Goal: Task Accomplishment & Management: Use online tool/utility

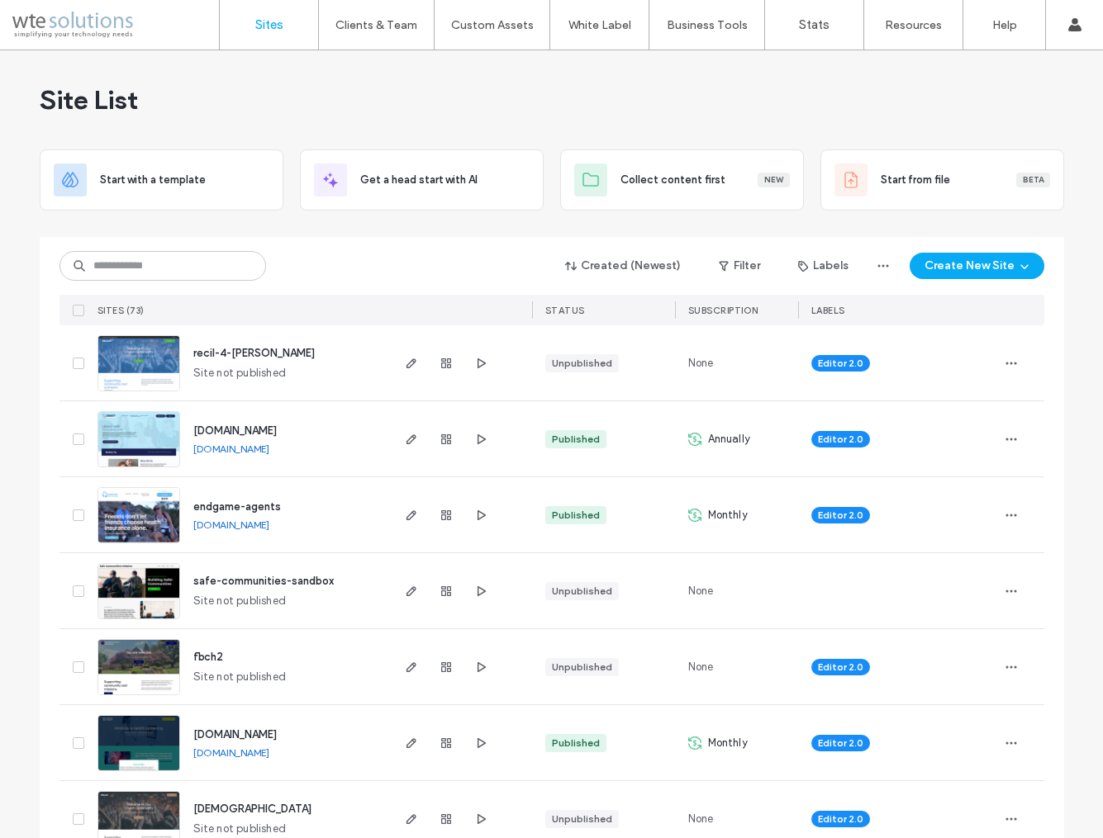
click at [221, 510] on span "endgame-agents" at bounding box center [237, 506] width 88 height 12
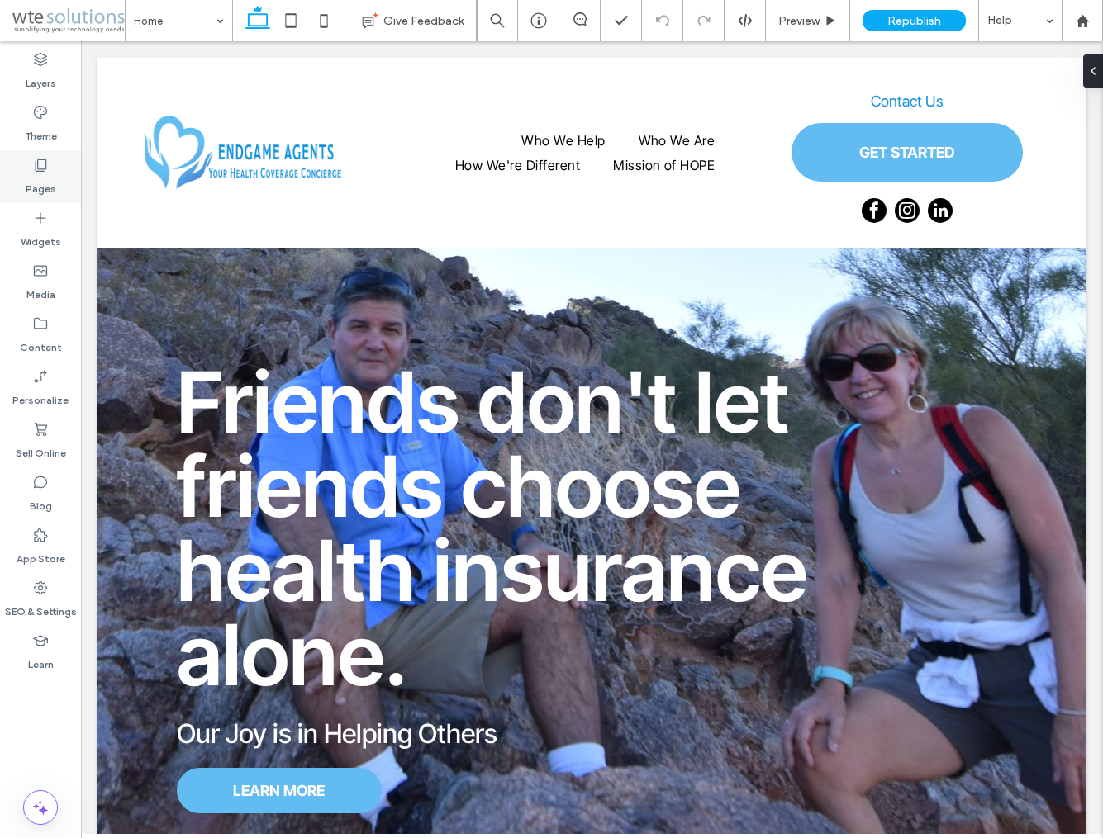
click at [46, 183] on label "Pages" at bounding box center [41, 184] width 31 height 23
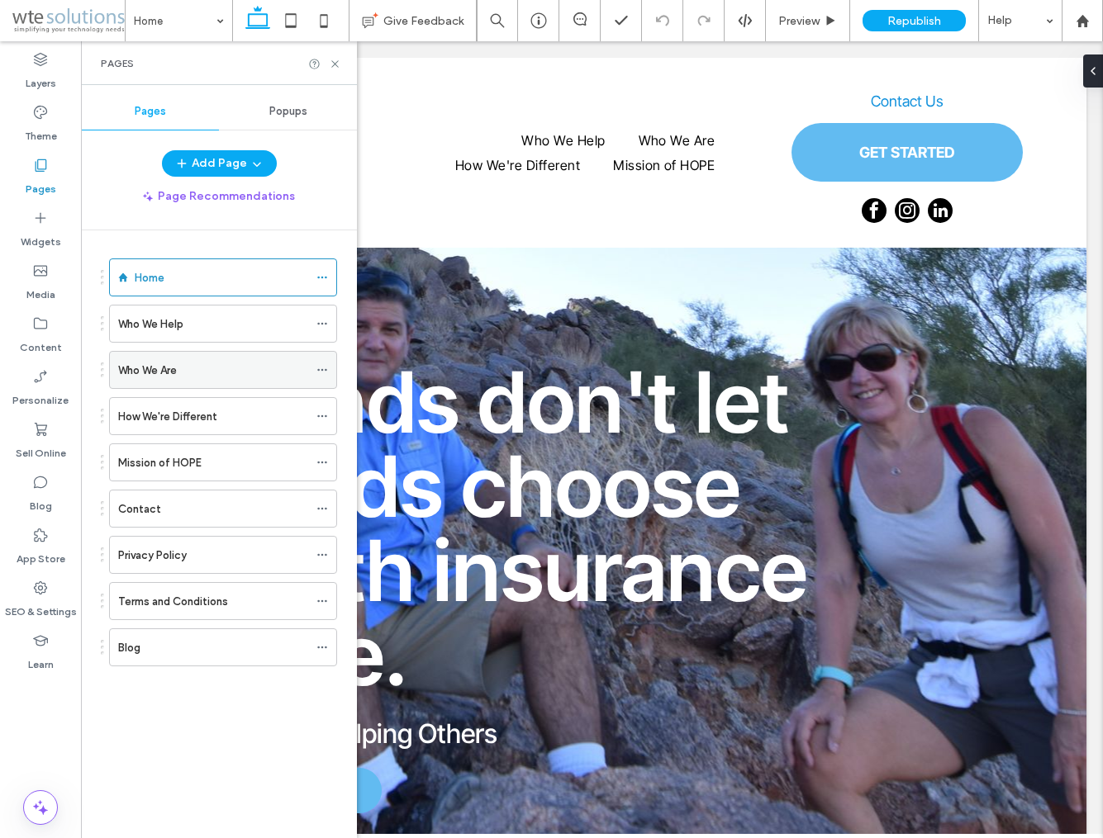
click at [174, 373] on label "Who We Are" at bounding box center [147, 370] width 59 height 29
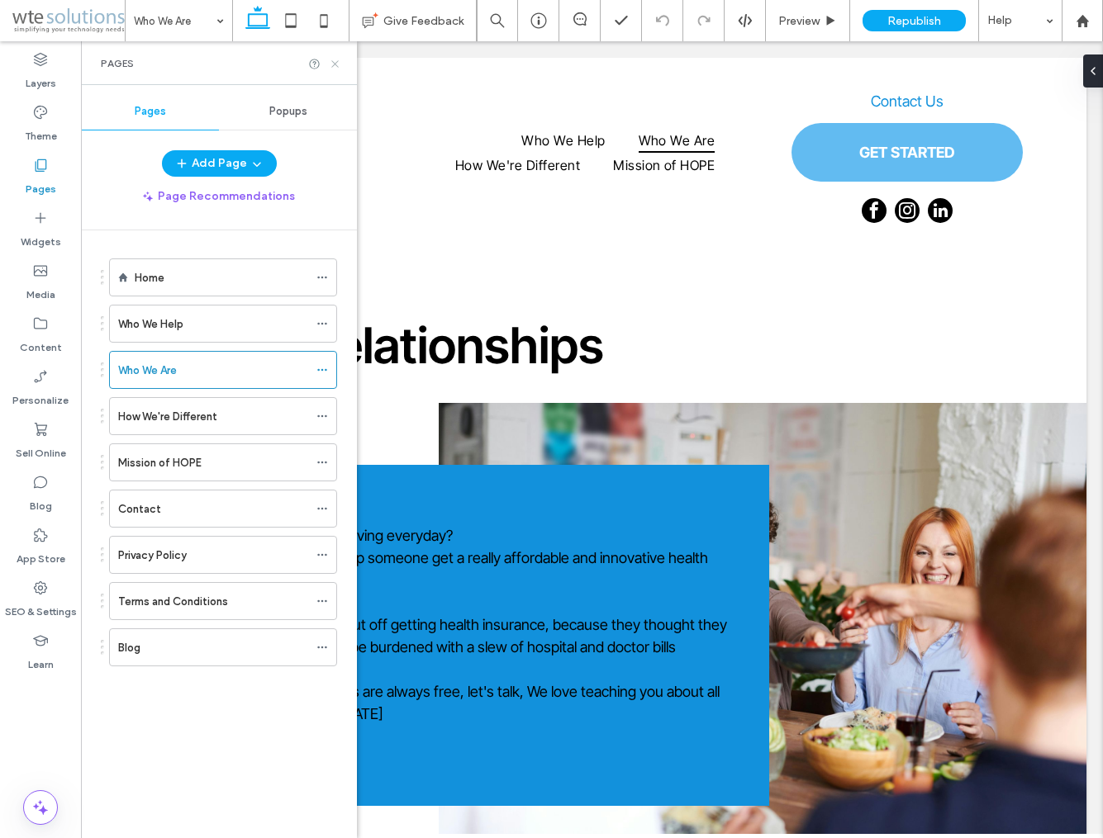
click at [333, 58] on icon at bounding box center [335, 64] width 12 height 12
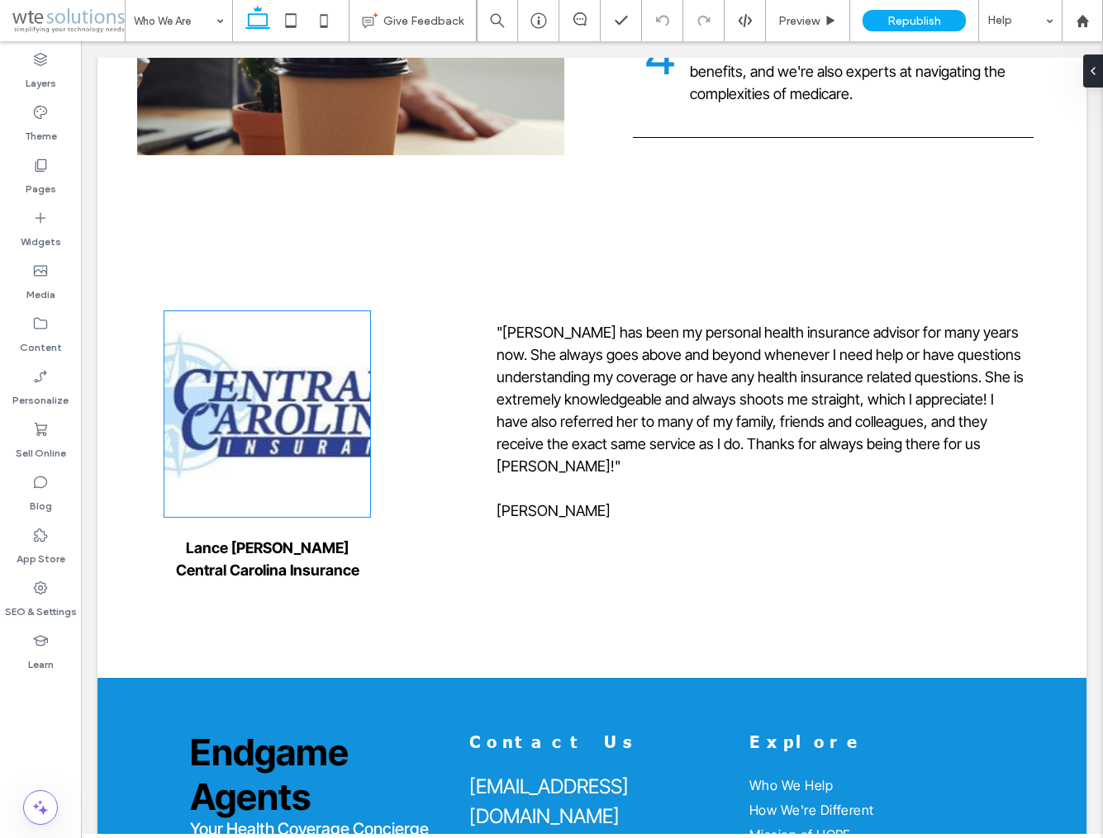
scroll to position [2425, 0]
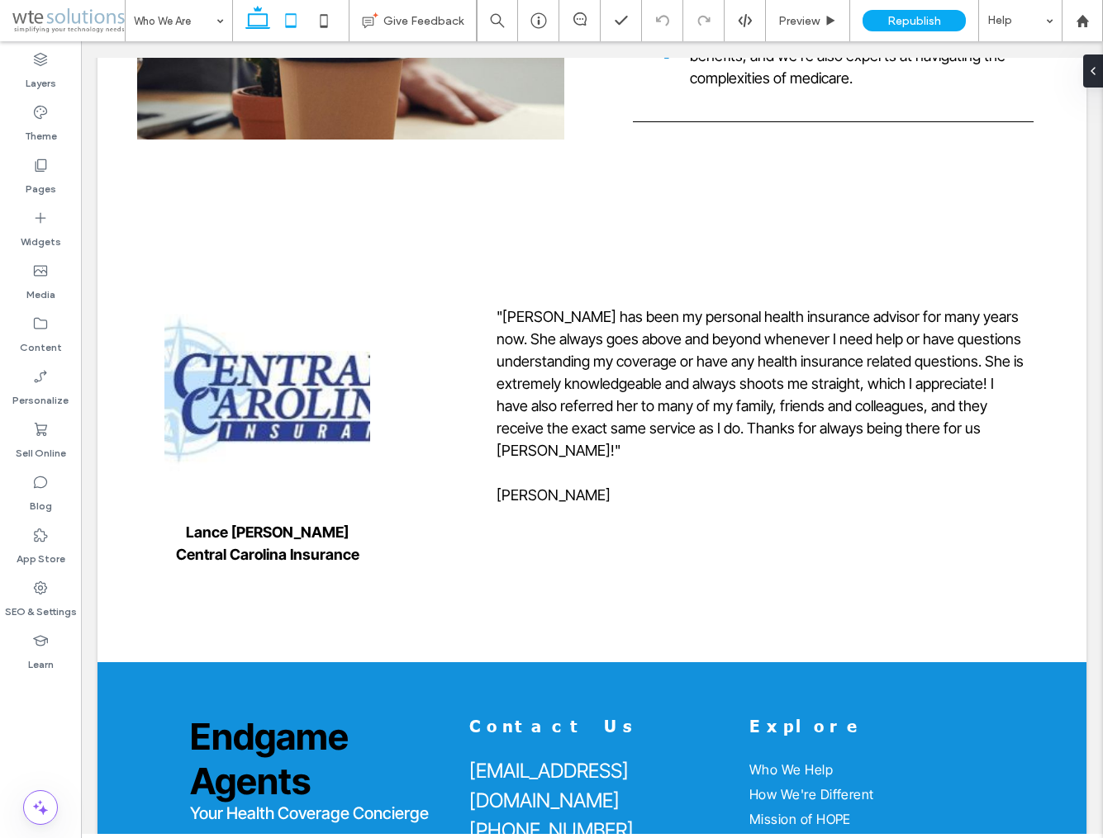
click at [287, 23] on use at bounding box center [290, 20] width 11 height 14
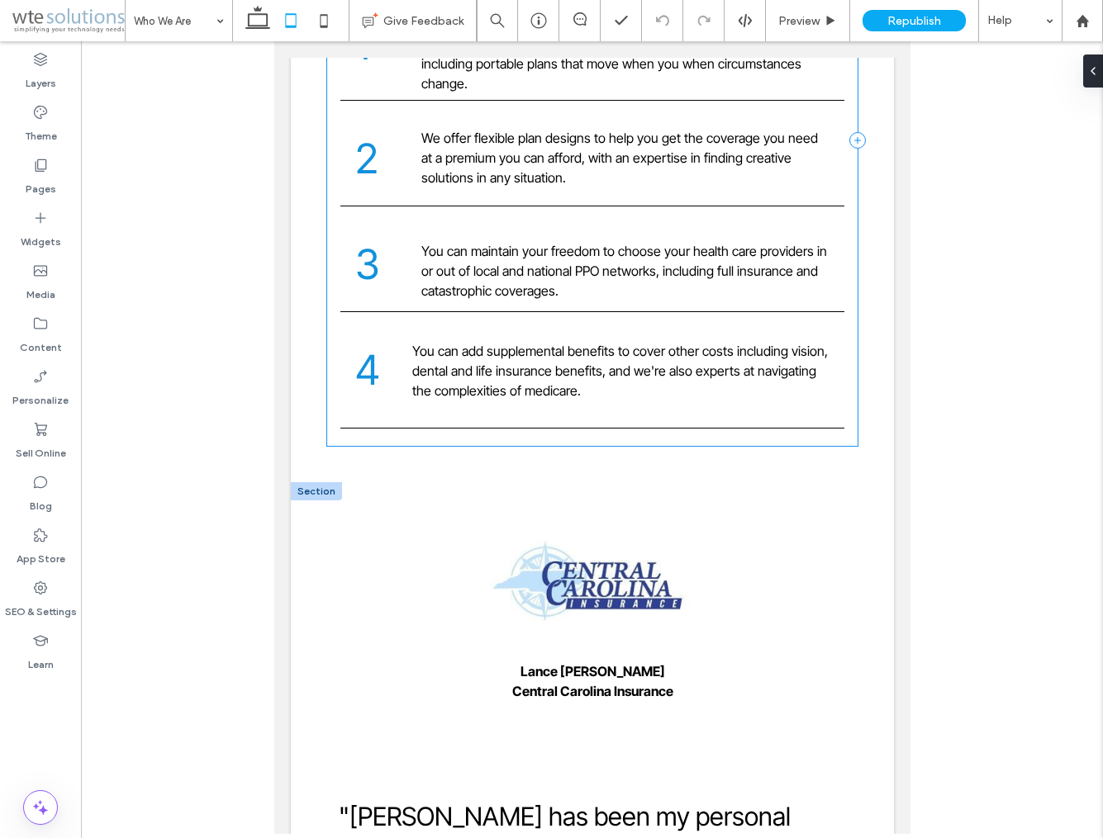
scroll to position [1999, 0]
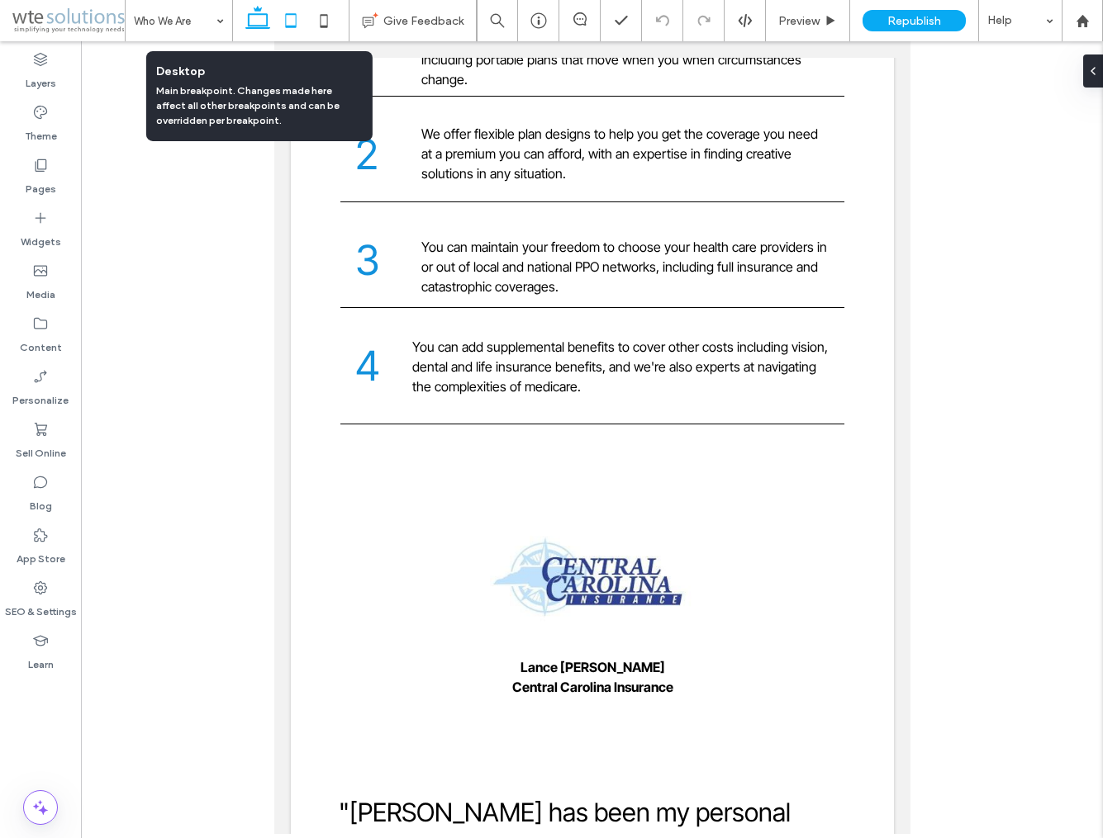
click at [263, 21] on icon at bounding box center [257, 20] width 33 height 33
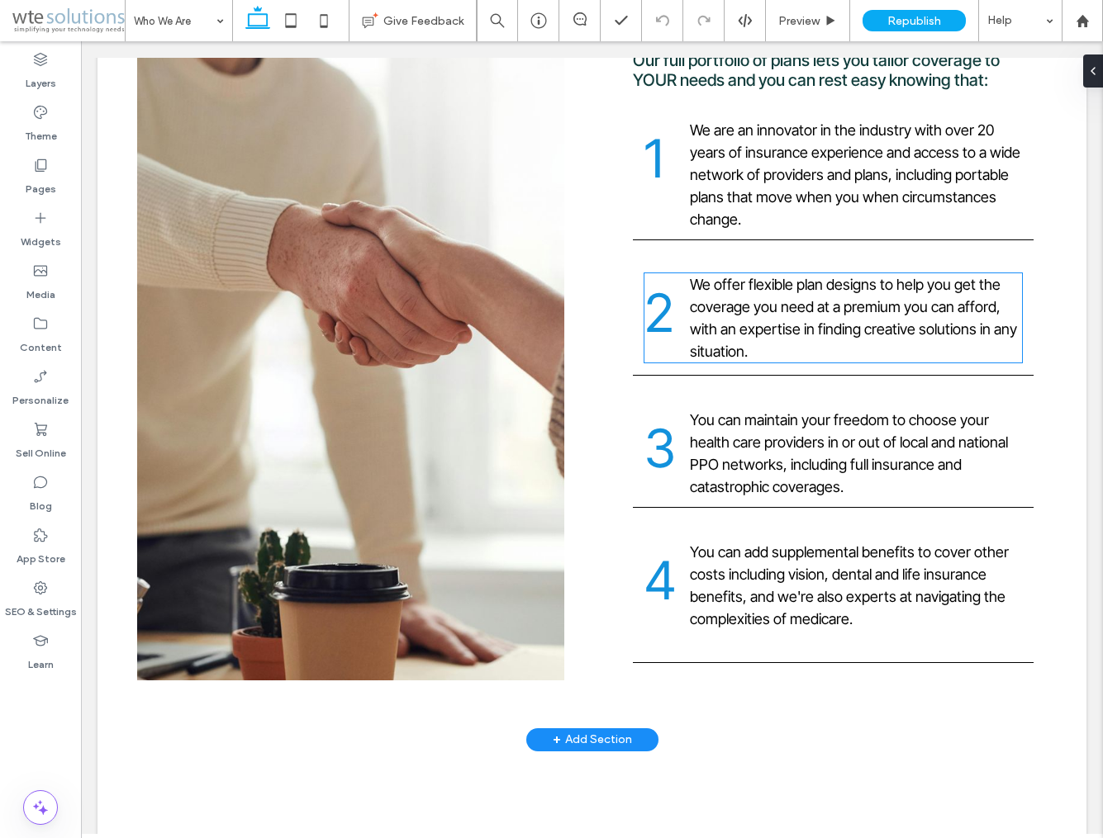
scroll to position [1888, 0]
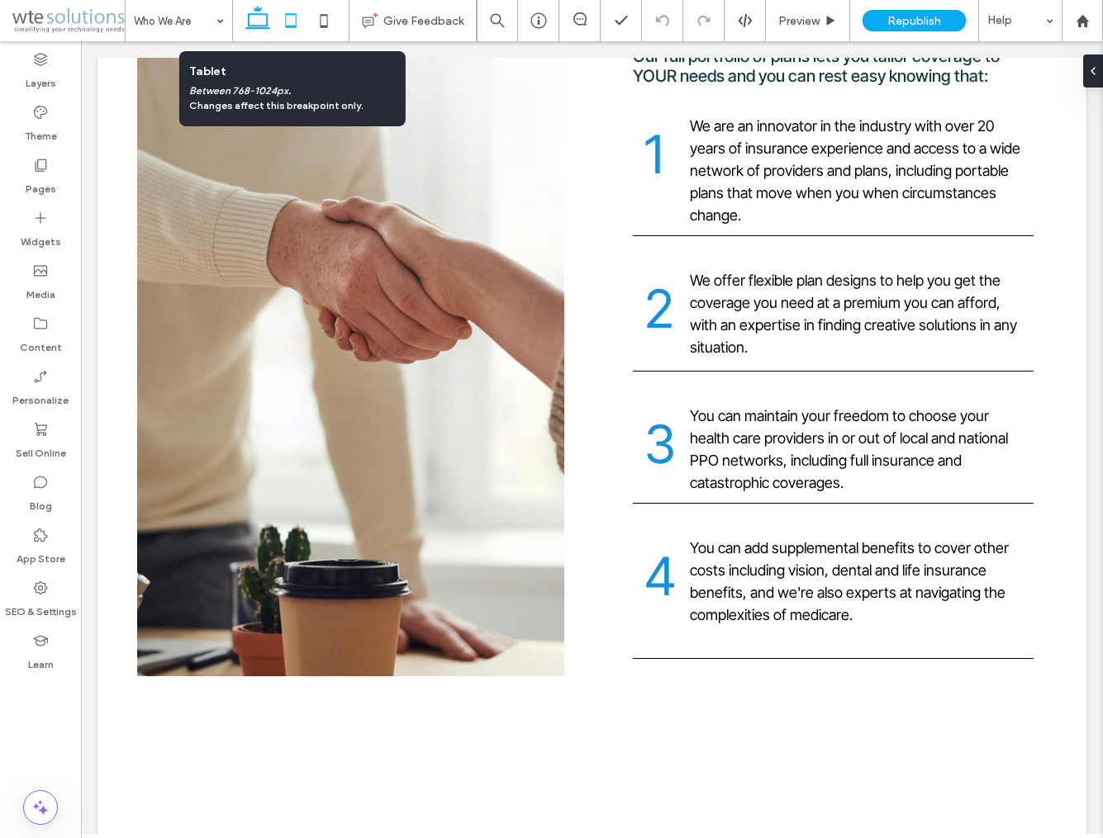
click at [292, 20] on icon at bounding box center [290, 20] width 33 height 33
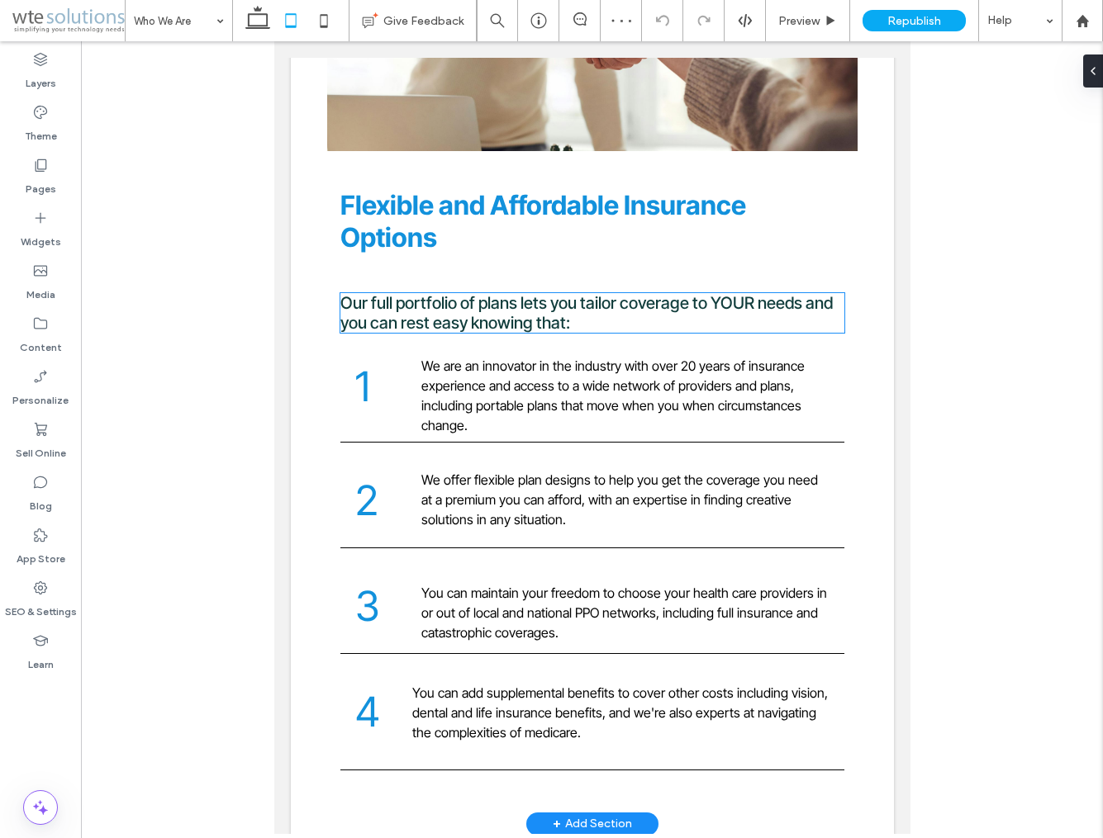
scroll to position [1668, 0]
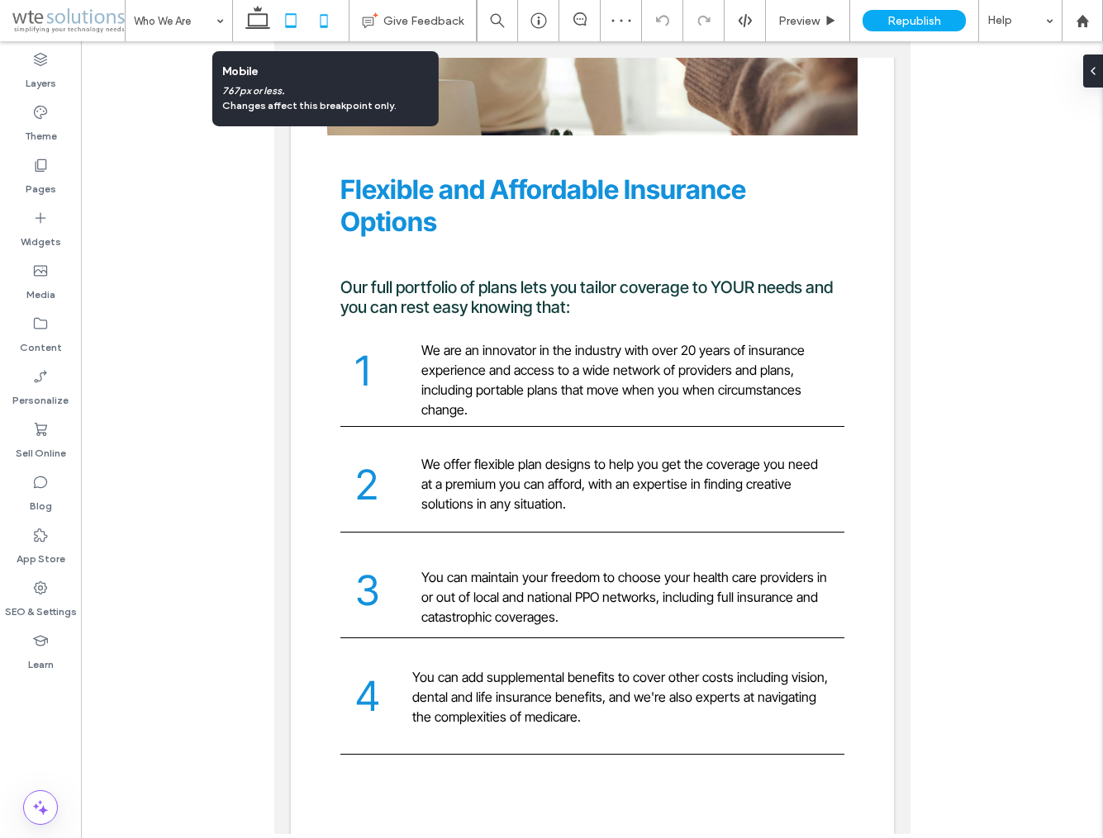
click at [327, 16] on use at bounding box center [323, 20] width 7 height 13
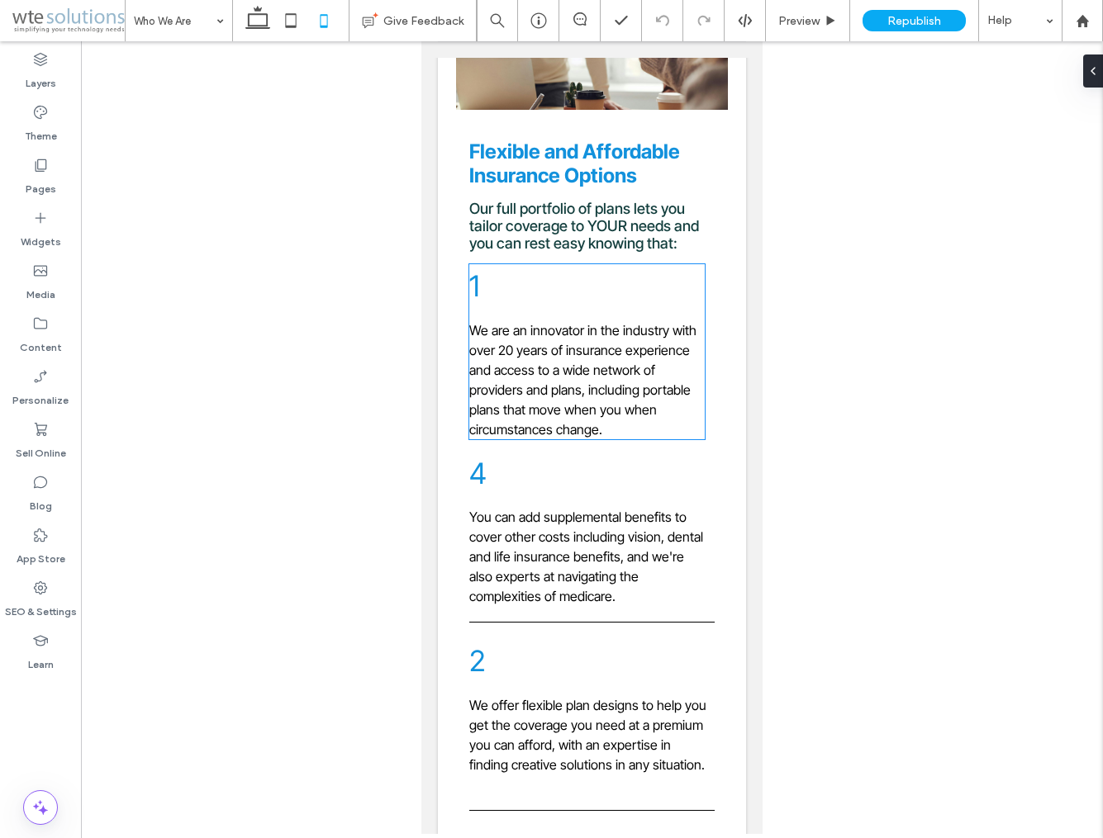
scroll to position [2159, 0]
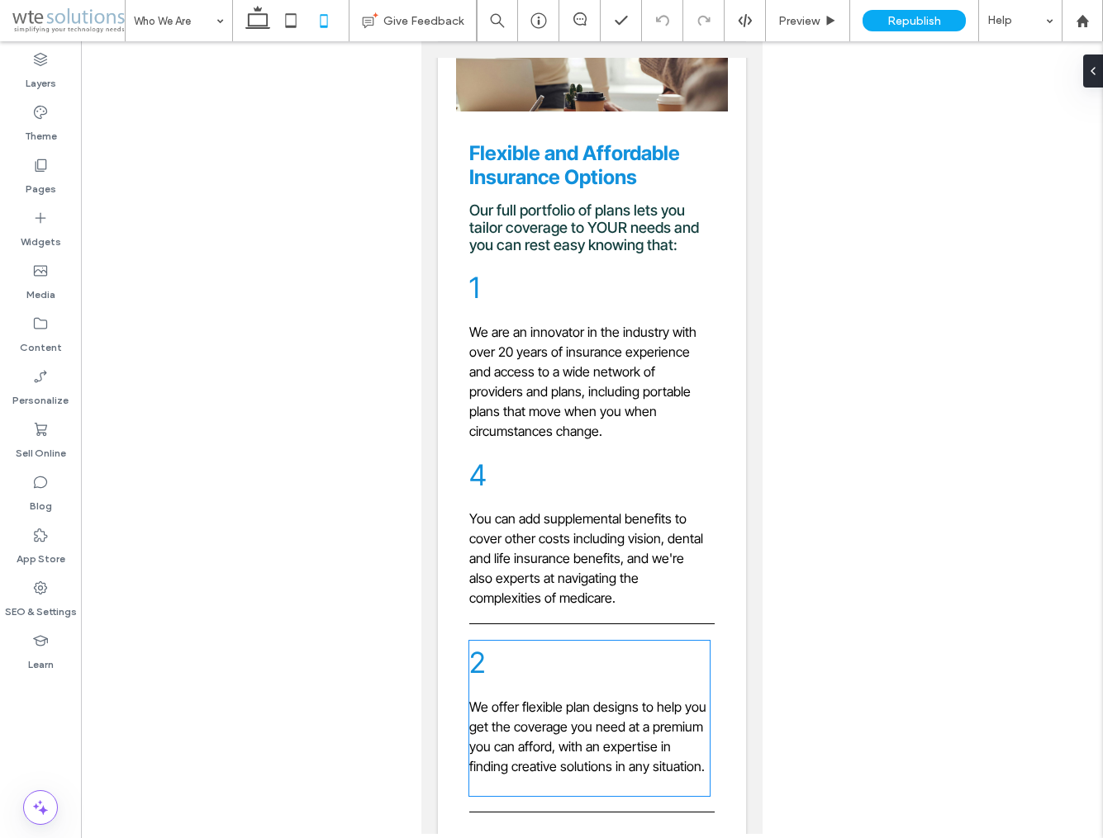
click at [531, 665] on p "2" at bounding box center [506, 663] width 74 height 44
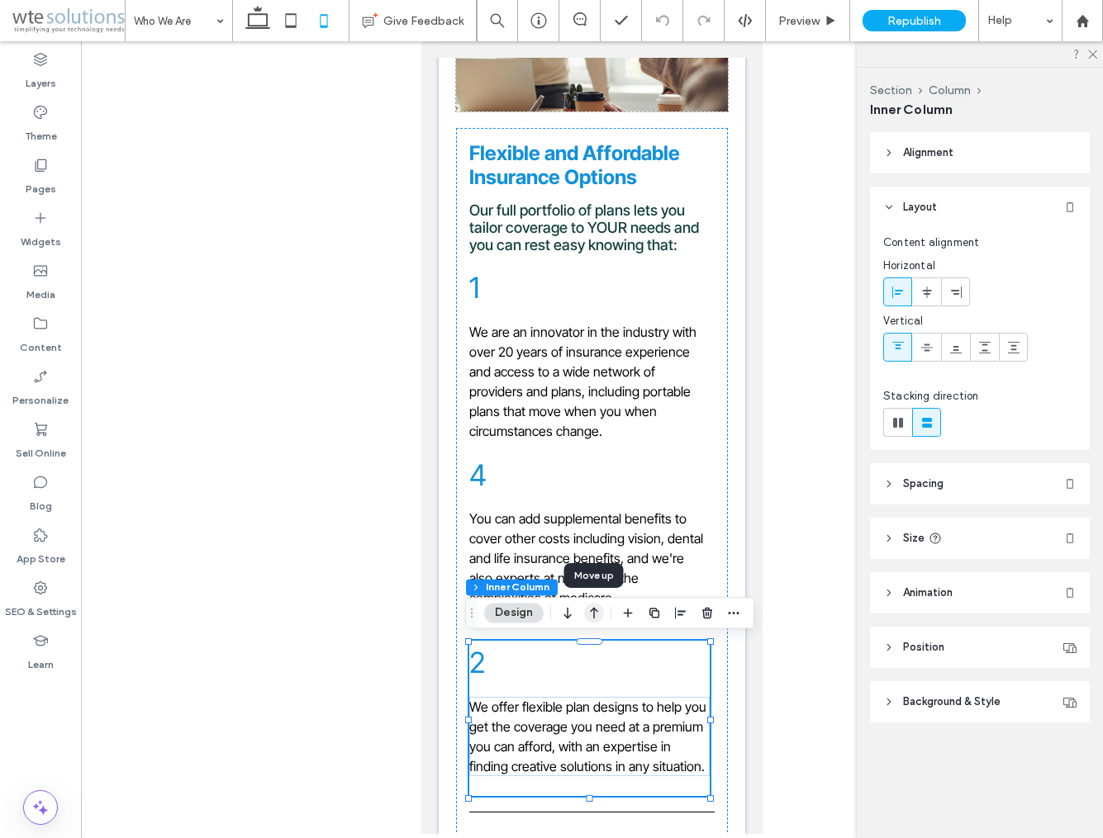
click at [600, 614] on icon "button" at bounding box center [594, 613] width 20 height 30
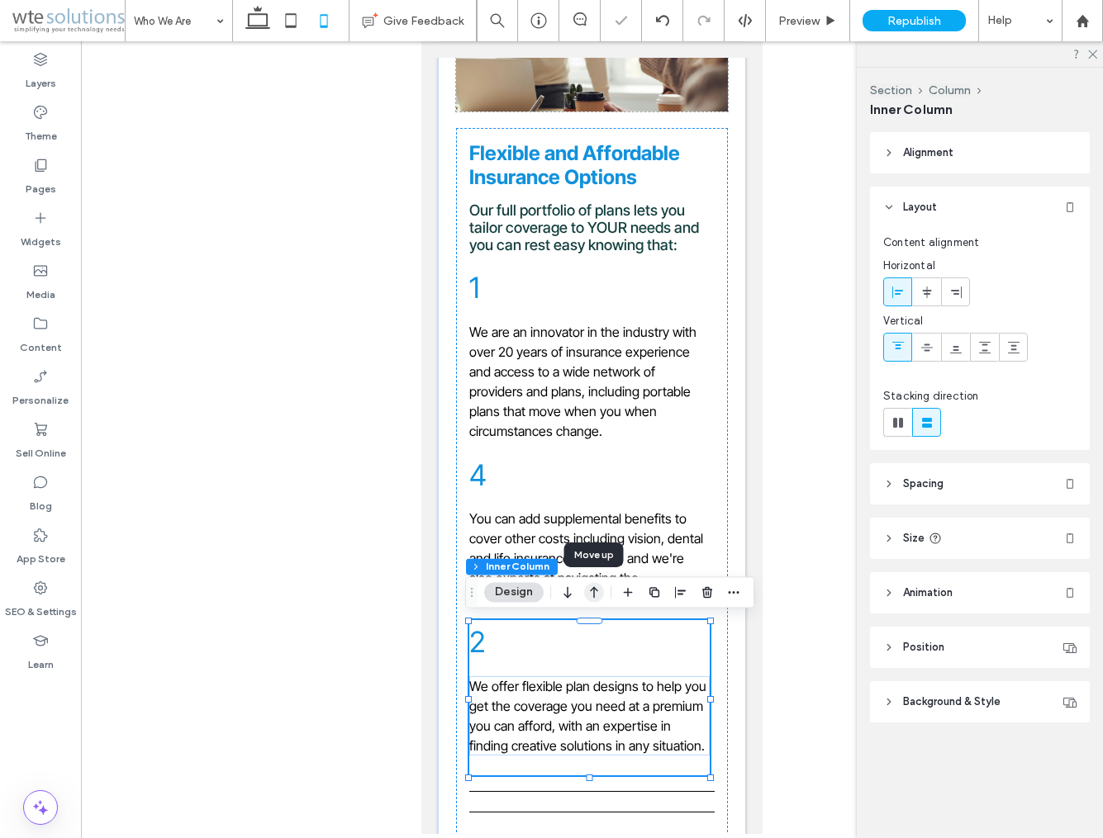
click at [599, 595] on icon "button" at bounding box center [594, 592] width 20 height 30
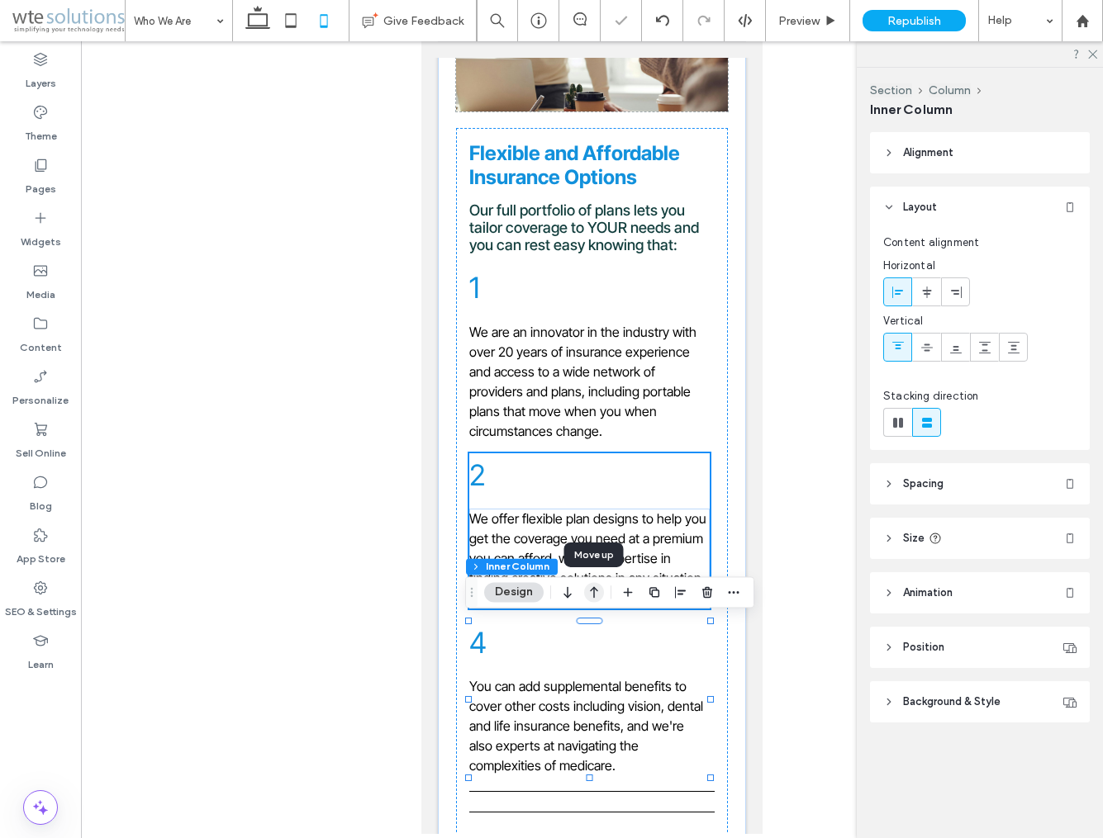
type input "**"
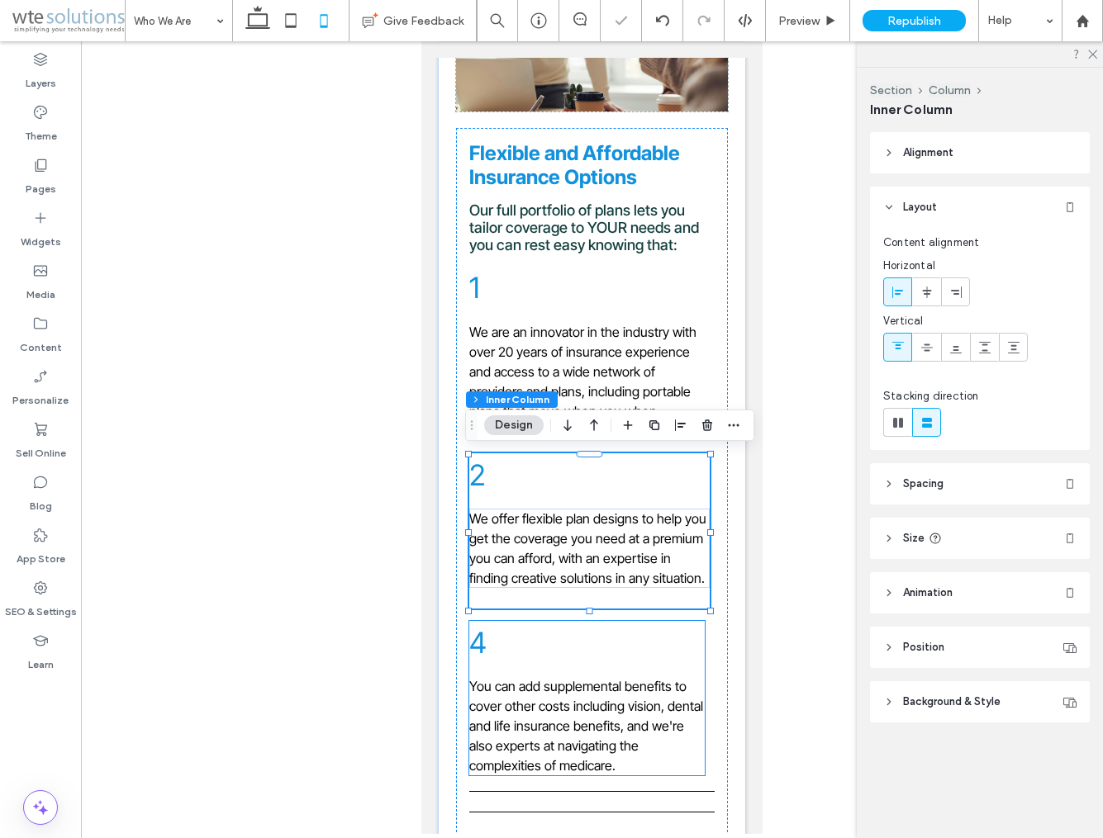
click at [582, 647] on div "4 You can add supplemental benefits to cover other costs including vision, dent…" at bounding box center [586, 698] width 235 height 155
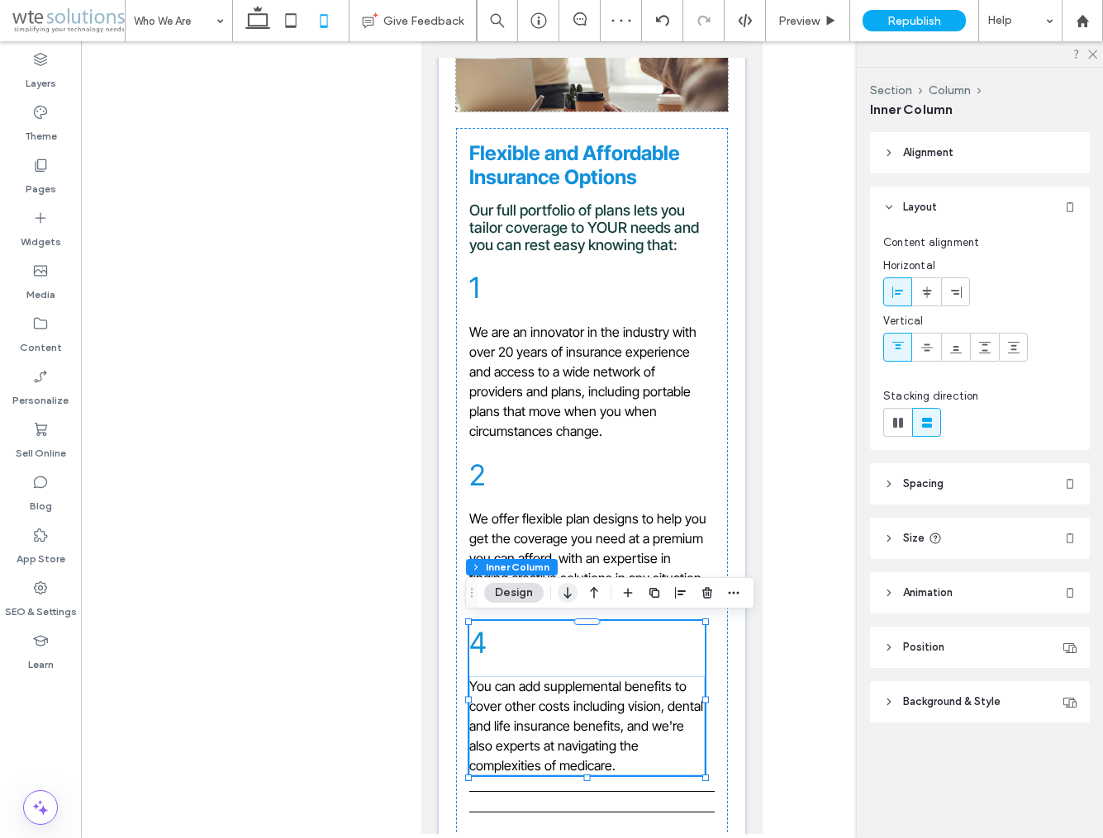
click at [572, 592] on icon "button" at bounding box center [567, 593] width 20 height 30
type input "**"
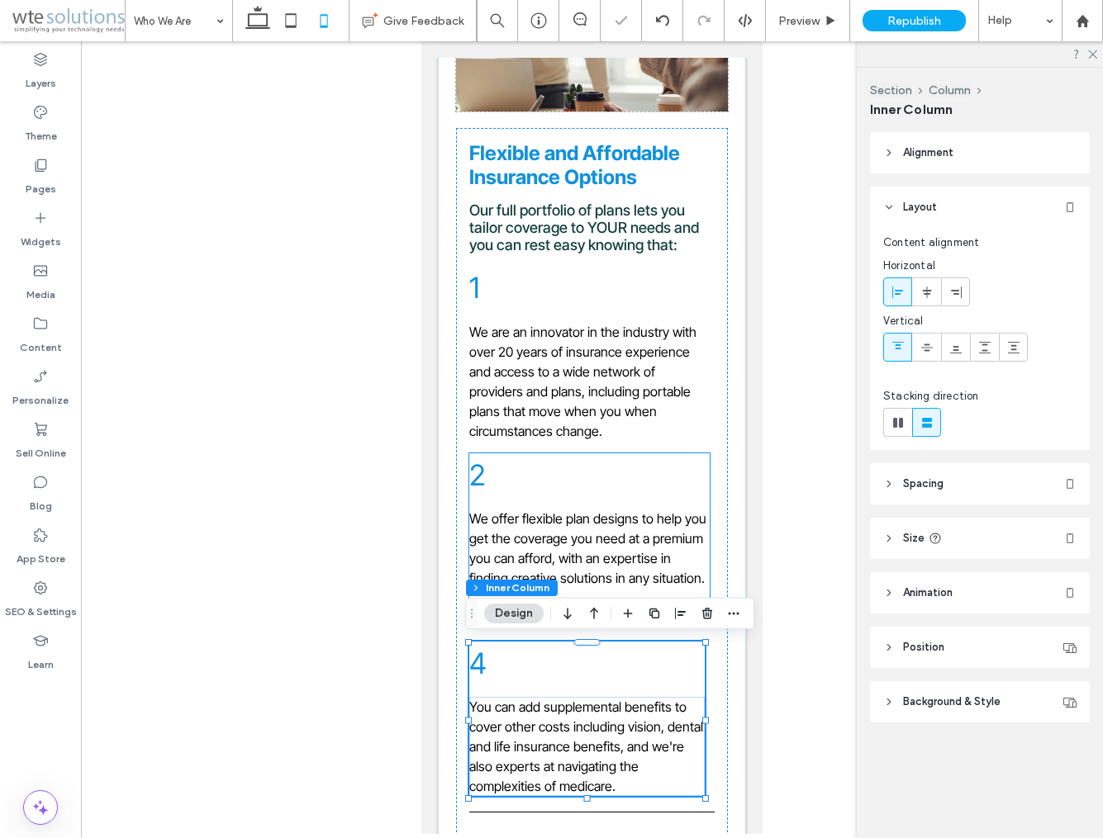
click at [572, 592] on div "2 We offer flexible plan designs to help you get the coverage you need at a pre…" at bounding box center [589, 530] width 240 height 155
click at [570, 611] on icon "button" at bounding box center [567, 614] width 20 height 30
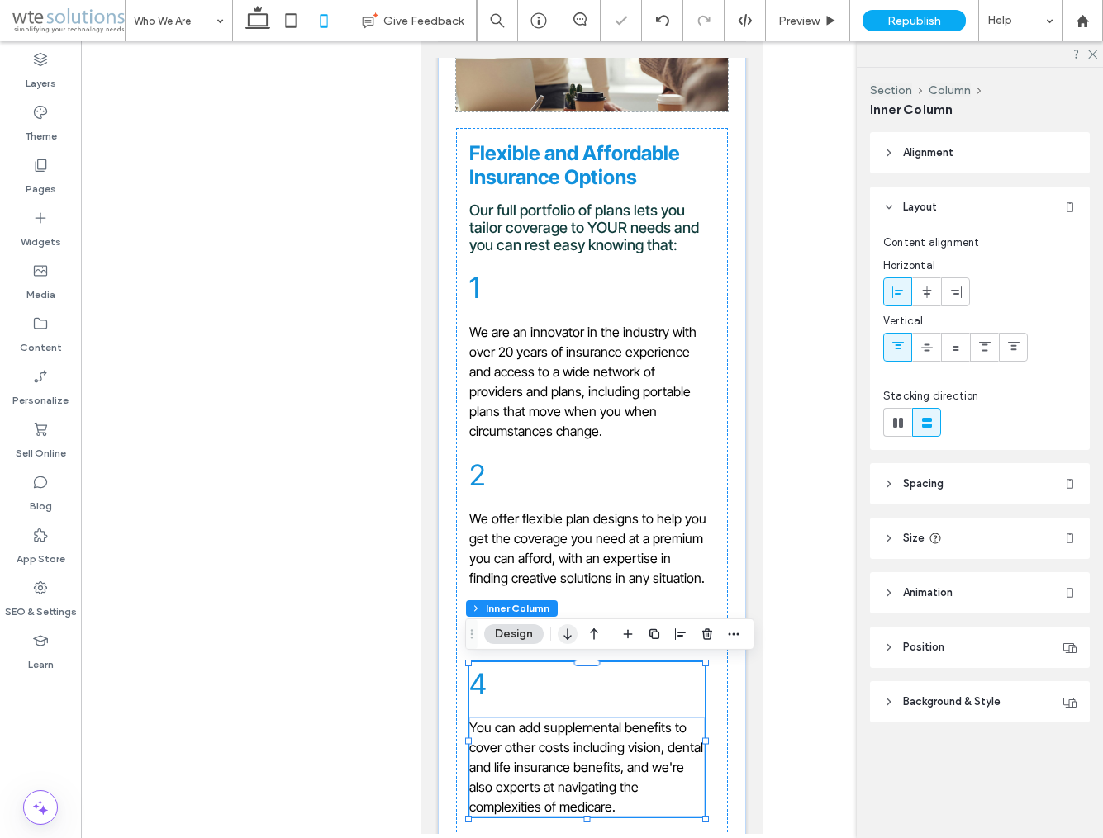
click at [567, 631] on icon "button" at bounding box center [567, 634] width 20 height 30
type input "**"
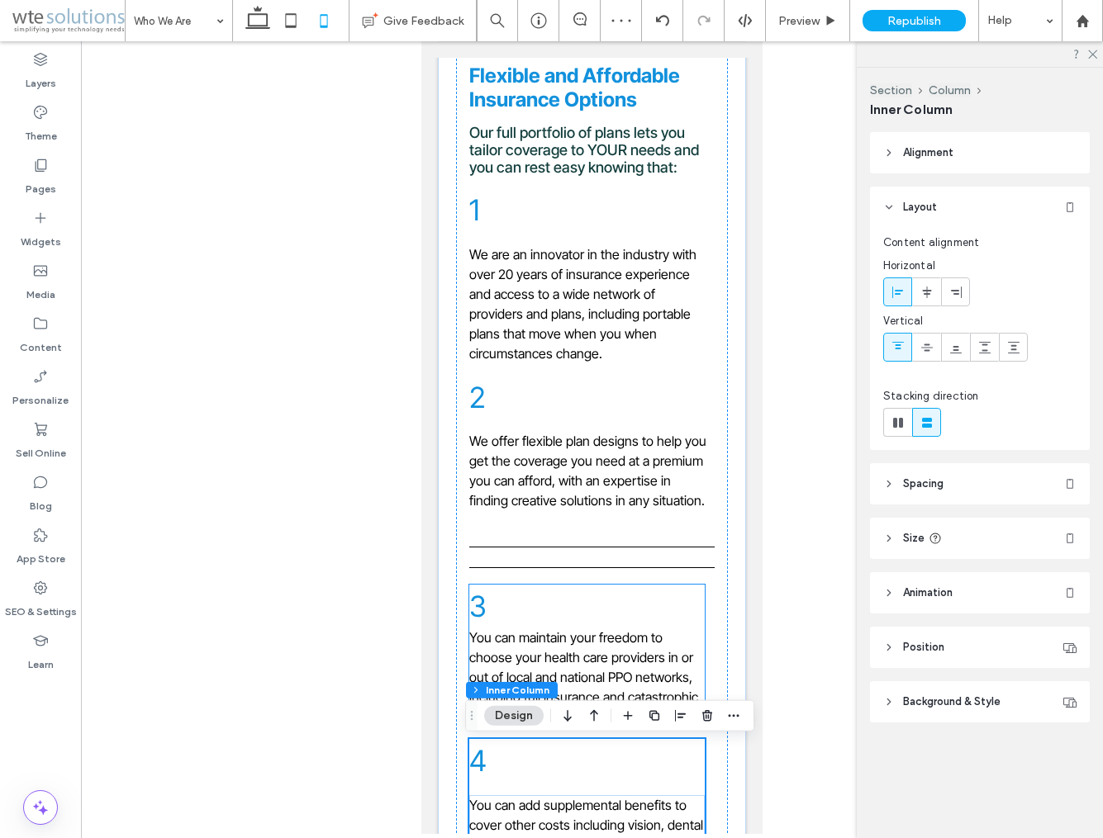
scroll to position [2237, 0]
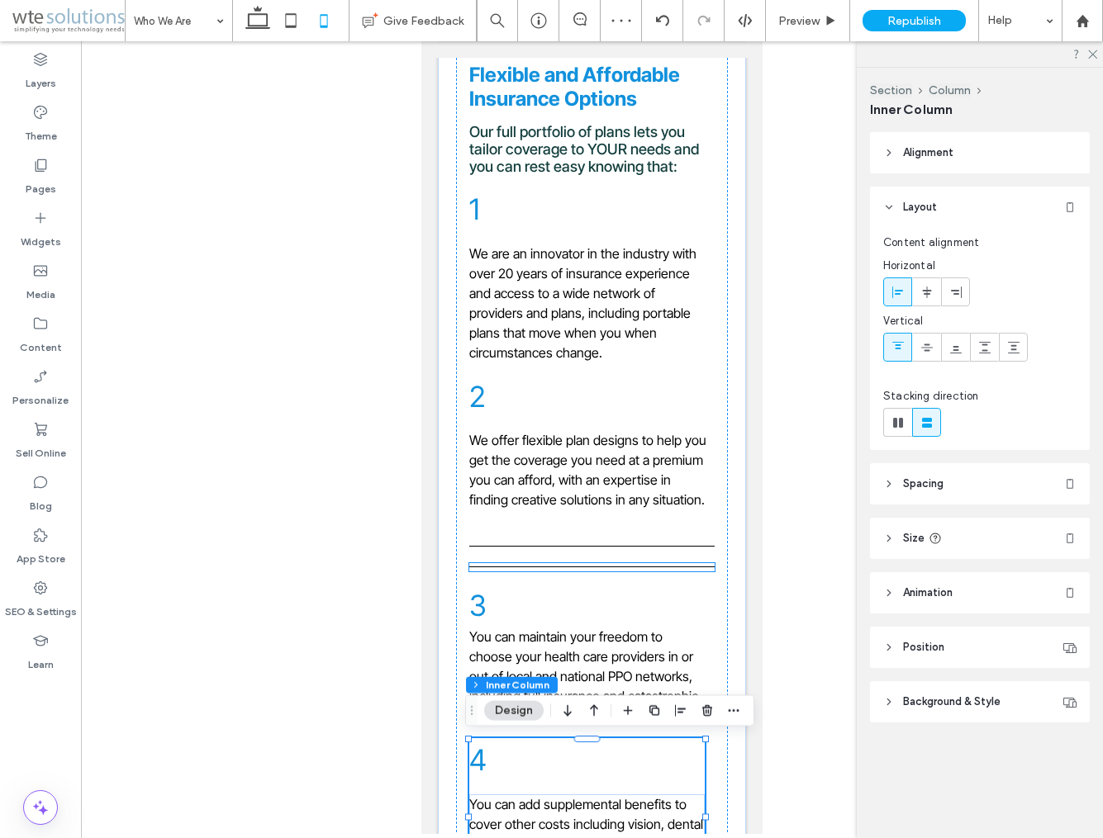
click at [567, 567] on hr at bounding box center [591, 568] width 244 height 2
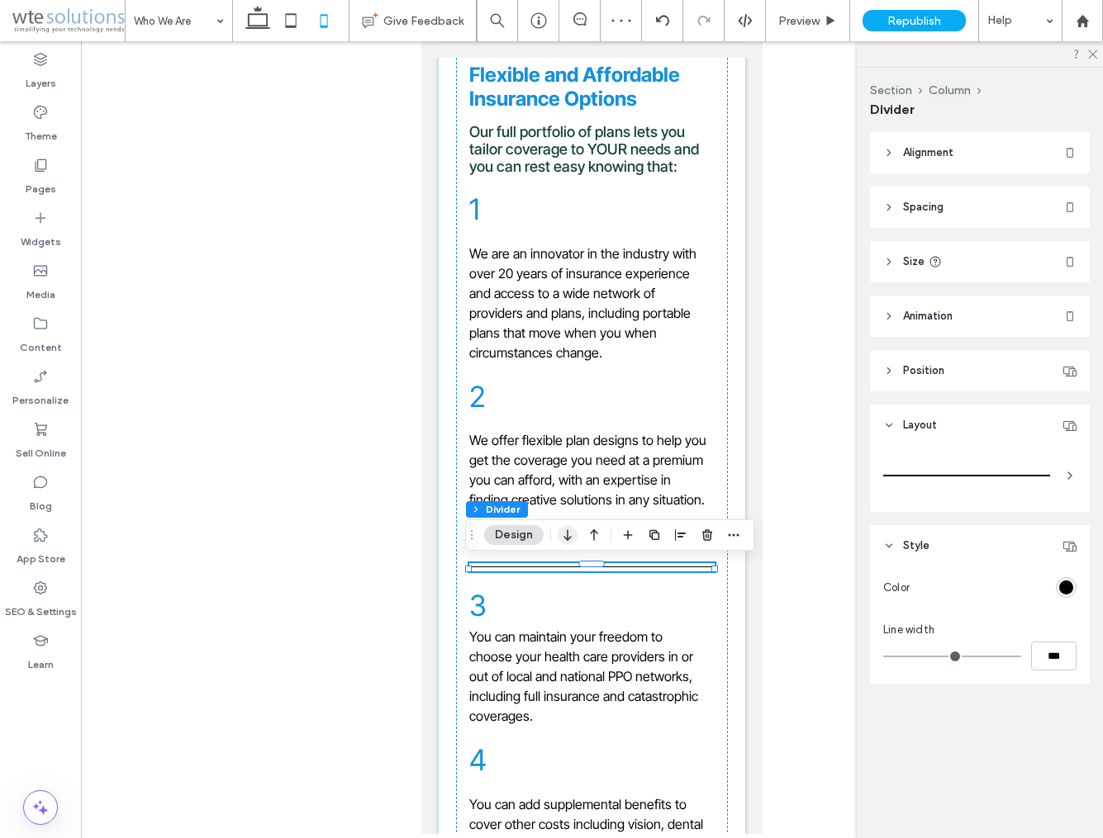
click at [567, 542] on icon "button" at bounding box center [567, 535] width 20 height 30
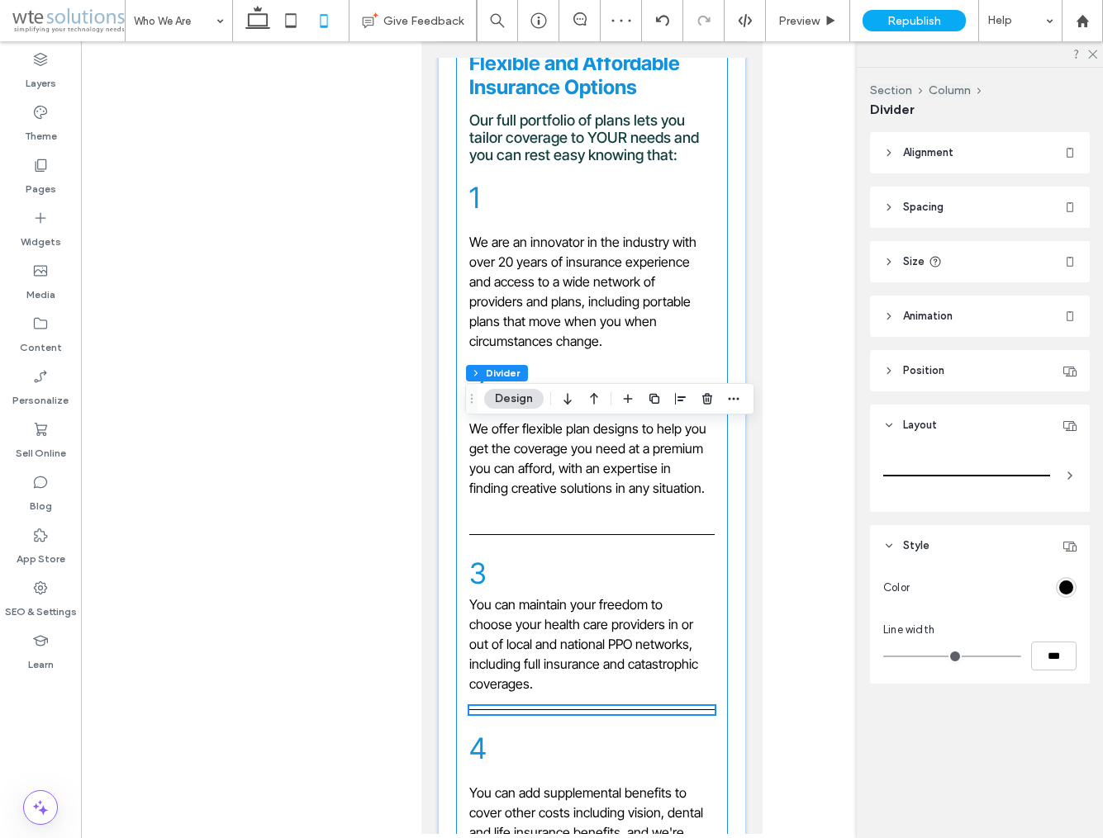
scroll to position [1936, 0]
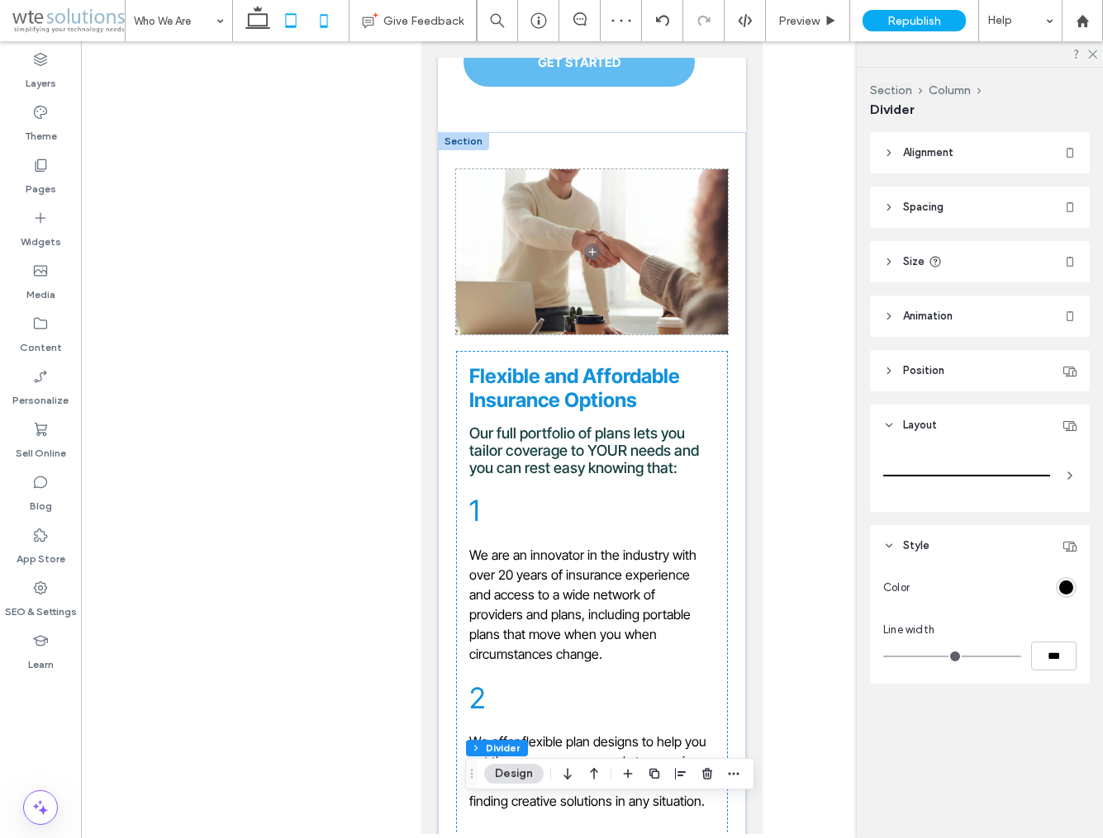
click at [296, 20] on use at bounding box center [290, 20] width 11 height 14
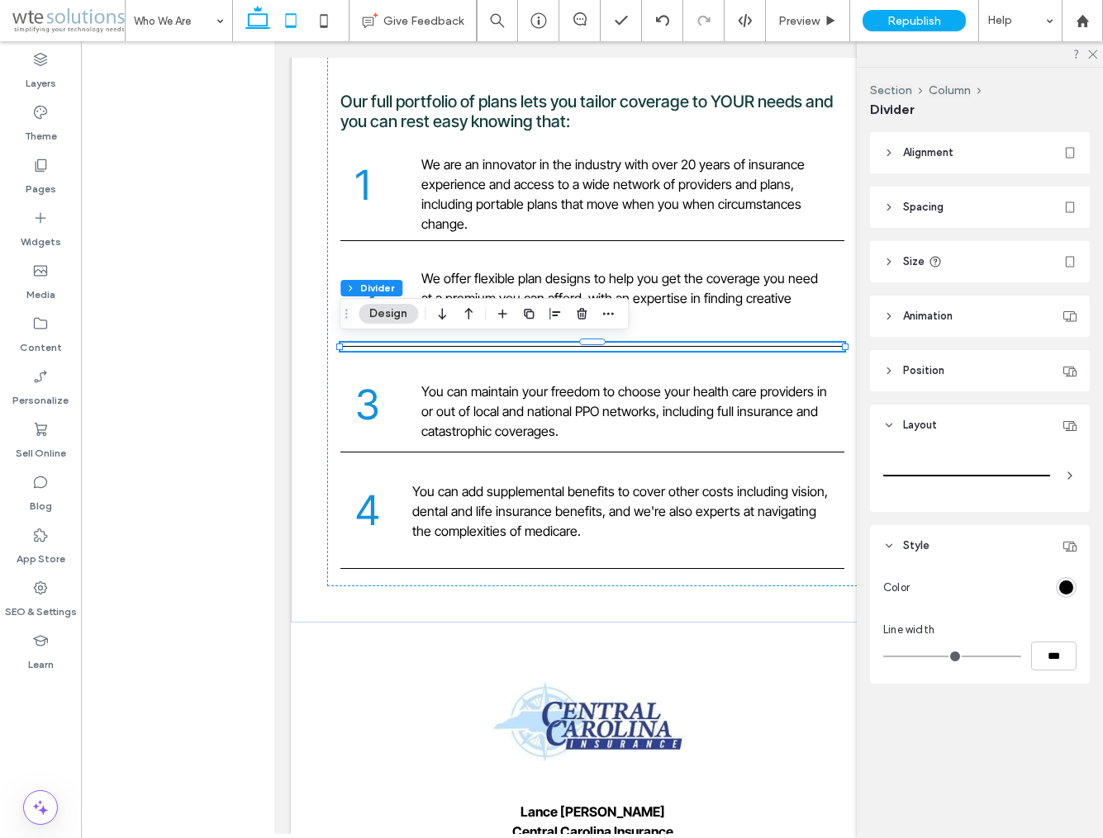
click at [254, 12] on icon at bounding box center [257, 20] width 33 height 33
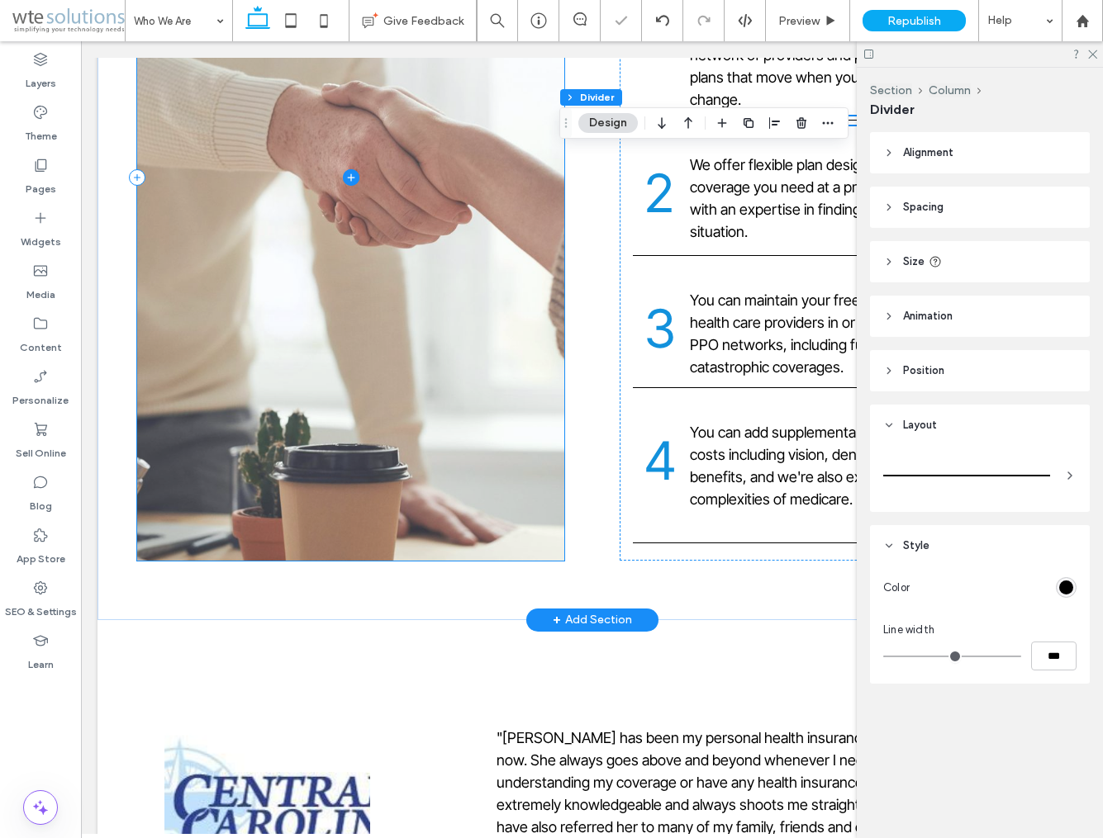
scroll to position [2006, 0]
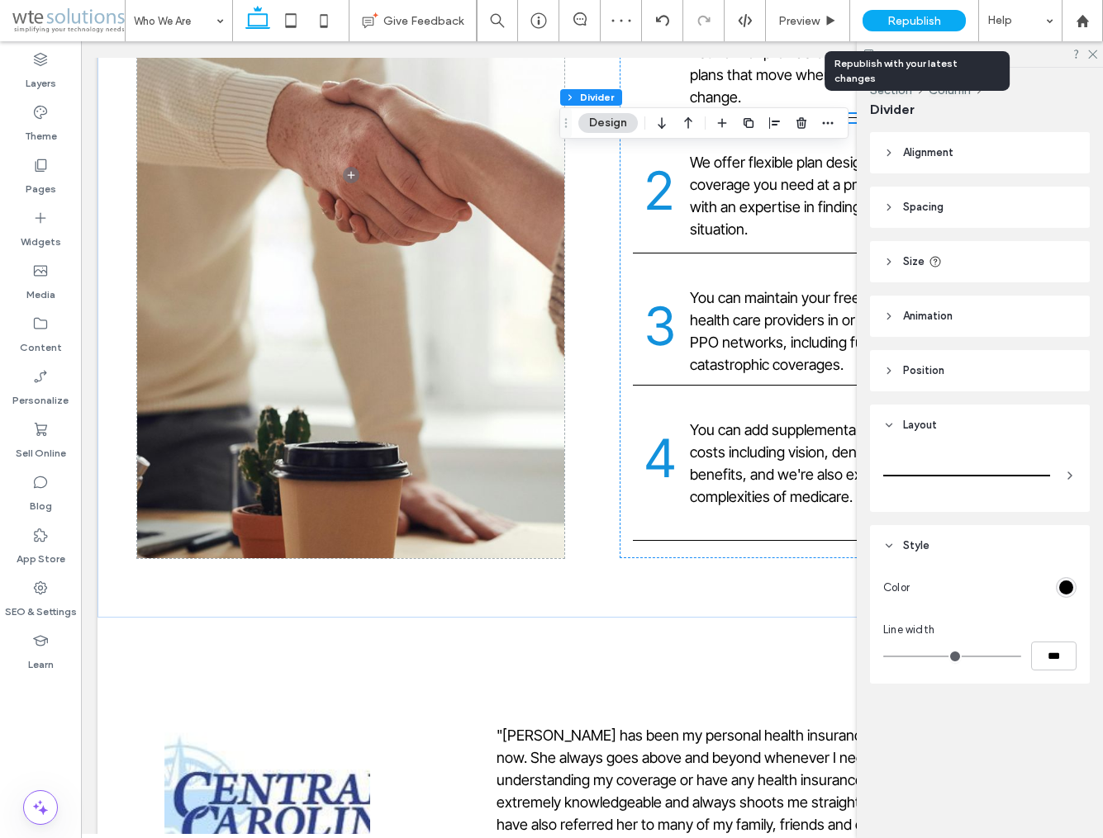
click at [935, 19] on span "Republish" at bounding box center [914, 21] width 54 height 14
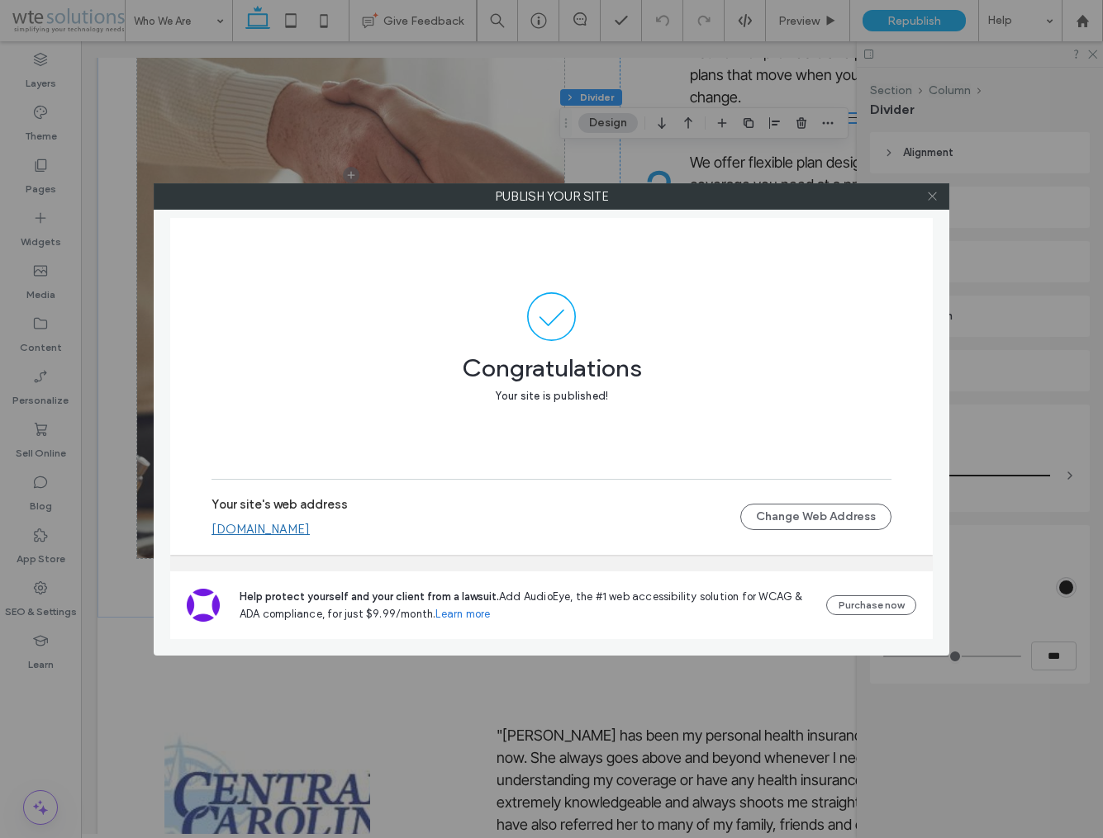
click at [932, 198] on icon at bounding box center [932, 196] width 12 height 12
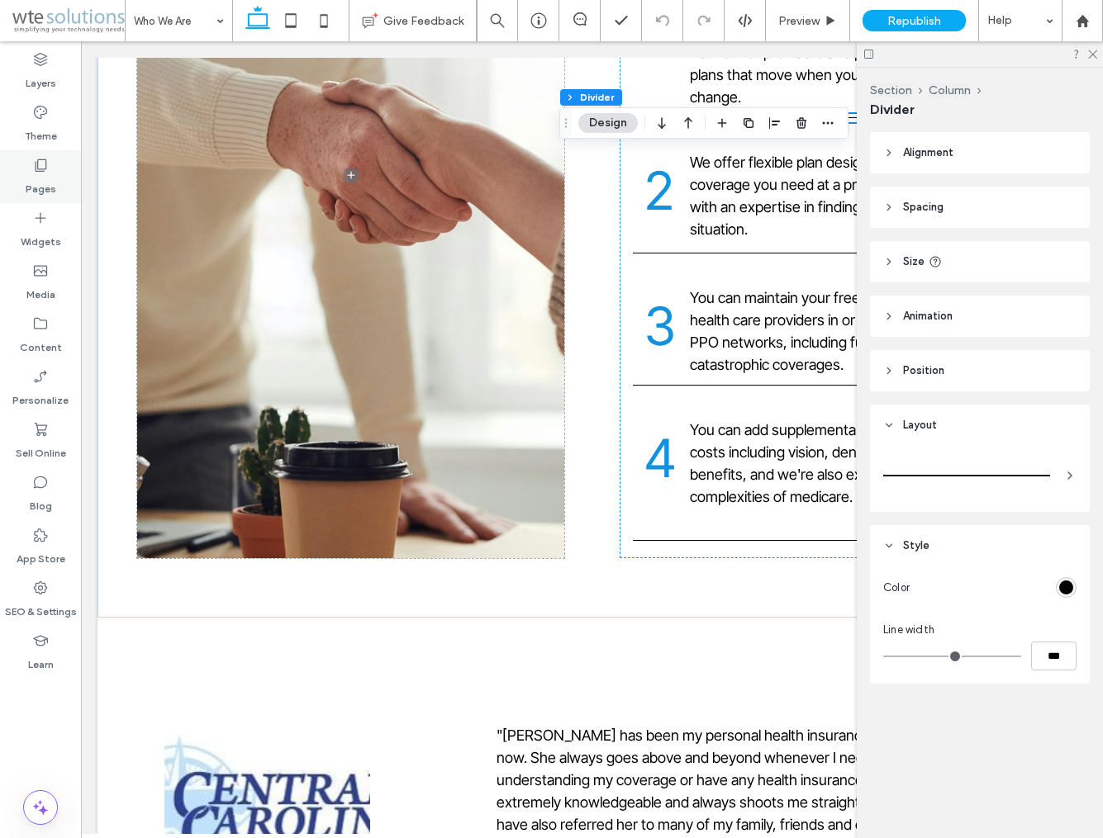
click at [44, 182] on label "Pages" at bounding box center [41, 184] width 31 height 23
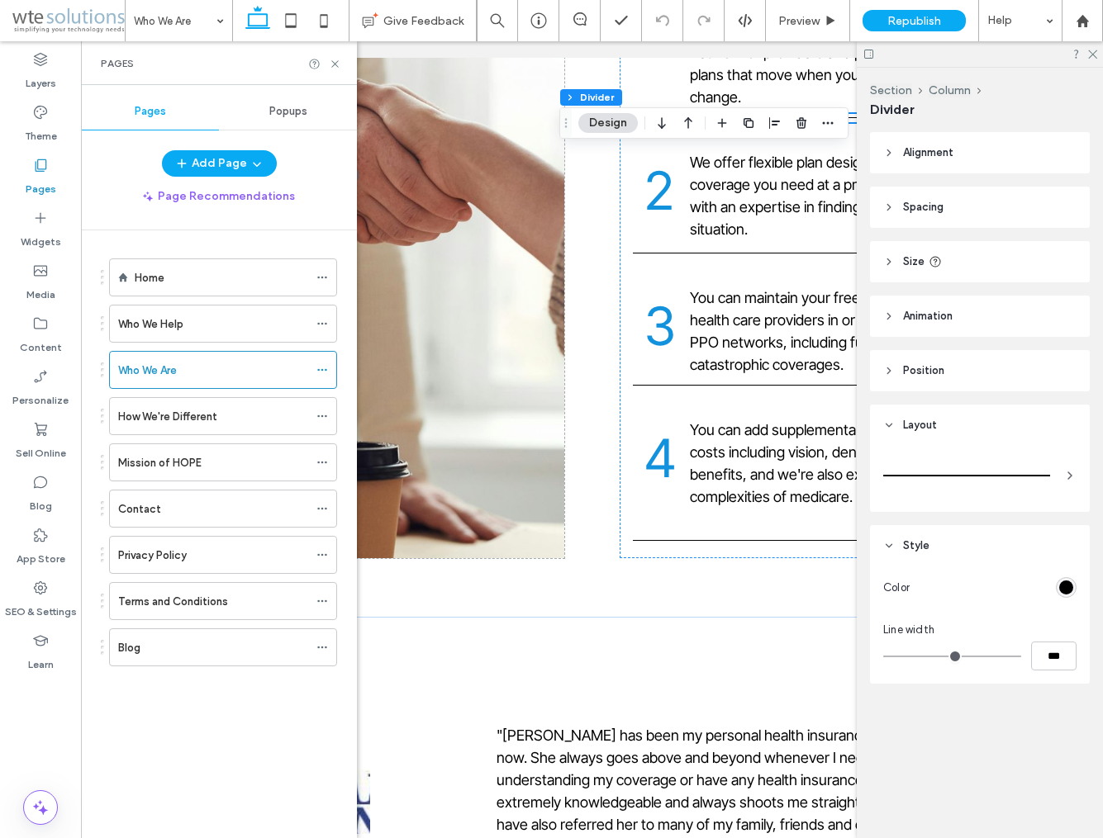
click at [38, 169] on use at bounding box center [42, 165] width 12 height 12
